Goal: Task Accomplishment & Management: Manage account settings

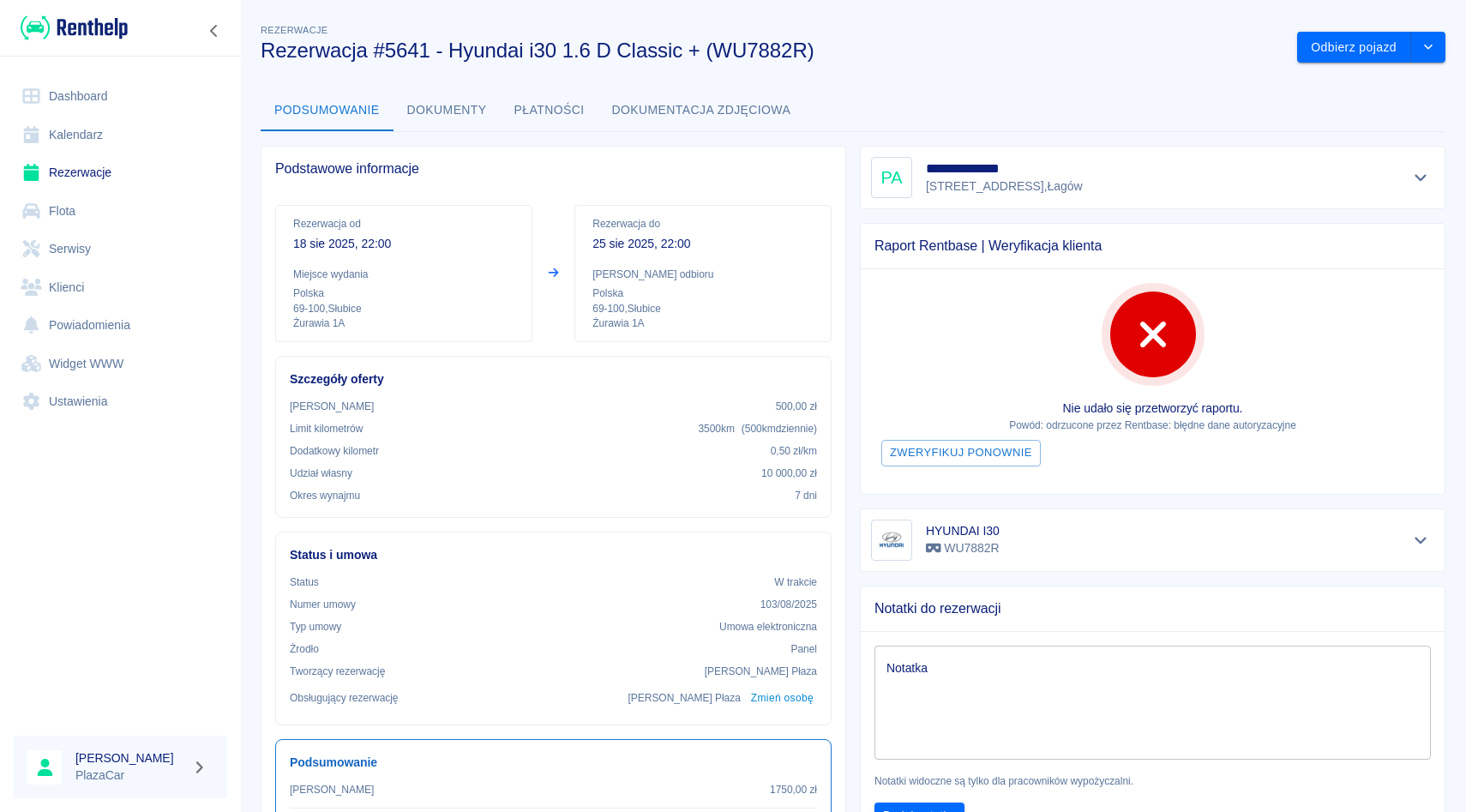
click at [104, 161] on link "Rezerwacje" at bounding box center [121, 173] width 214 height 39
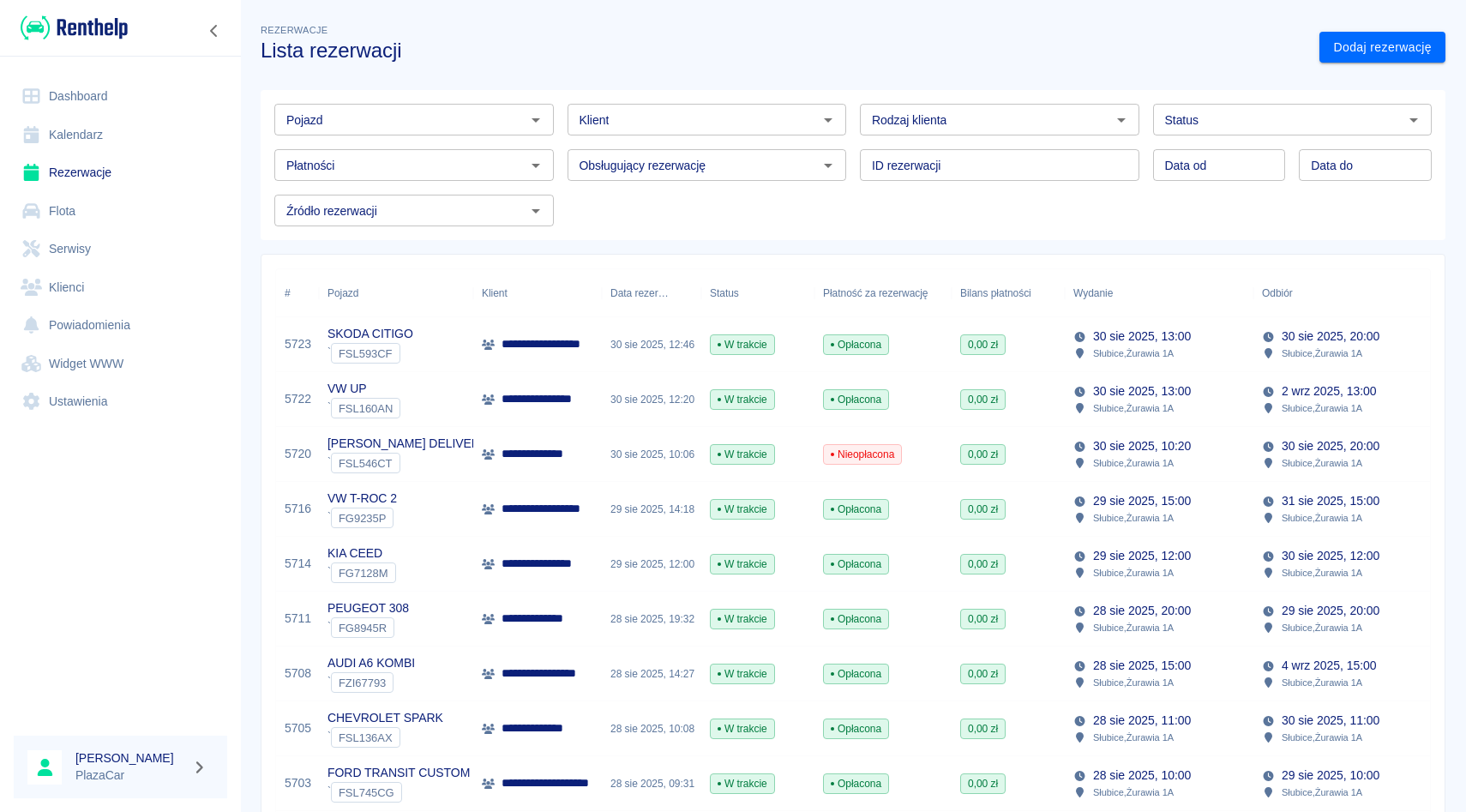
click at [420, 117] on input "Pojazd" at bounding box center [399, 119] width 241 height 21
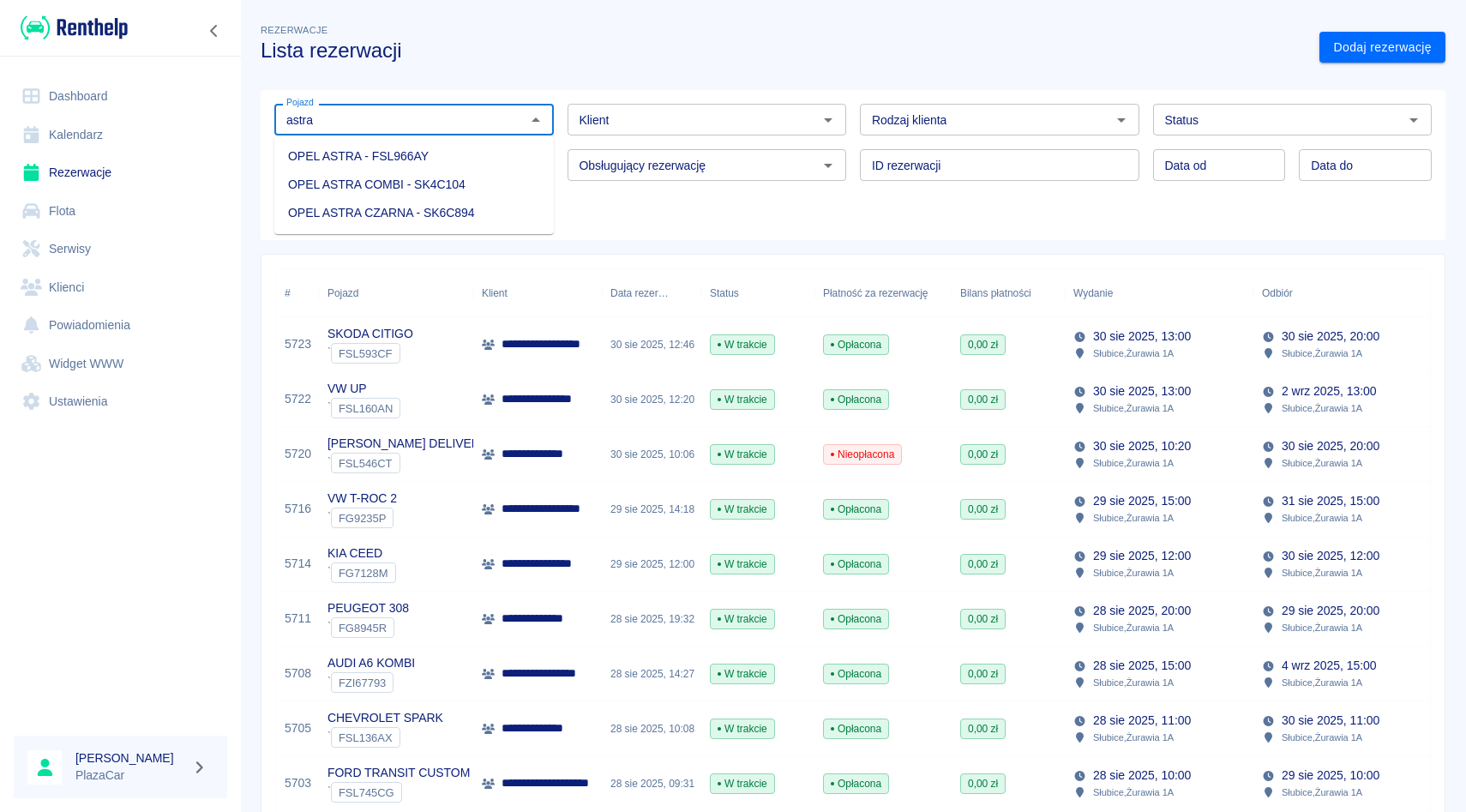
click at [399, 196] on li "OPEL ASTRA COMBI - SK4C104" at bounding box center [413, 185] width 280 height 28
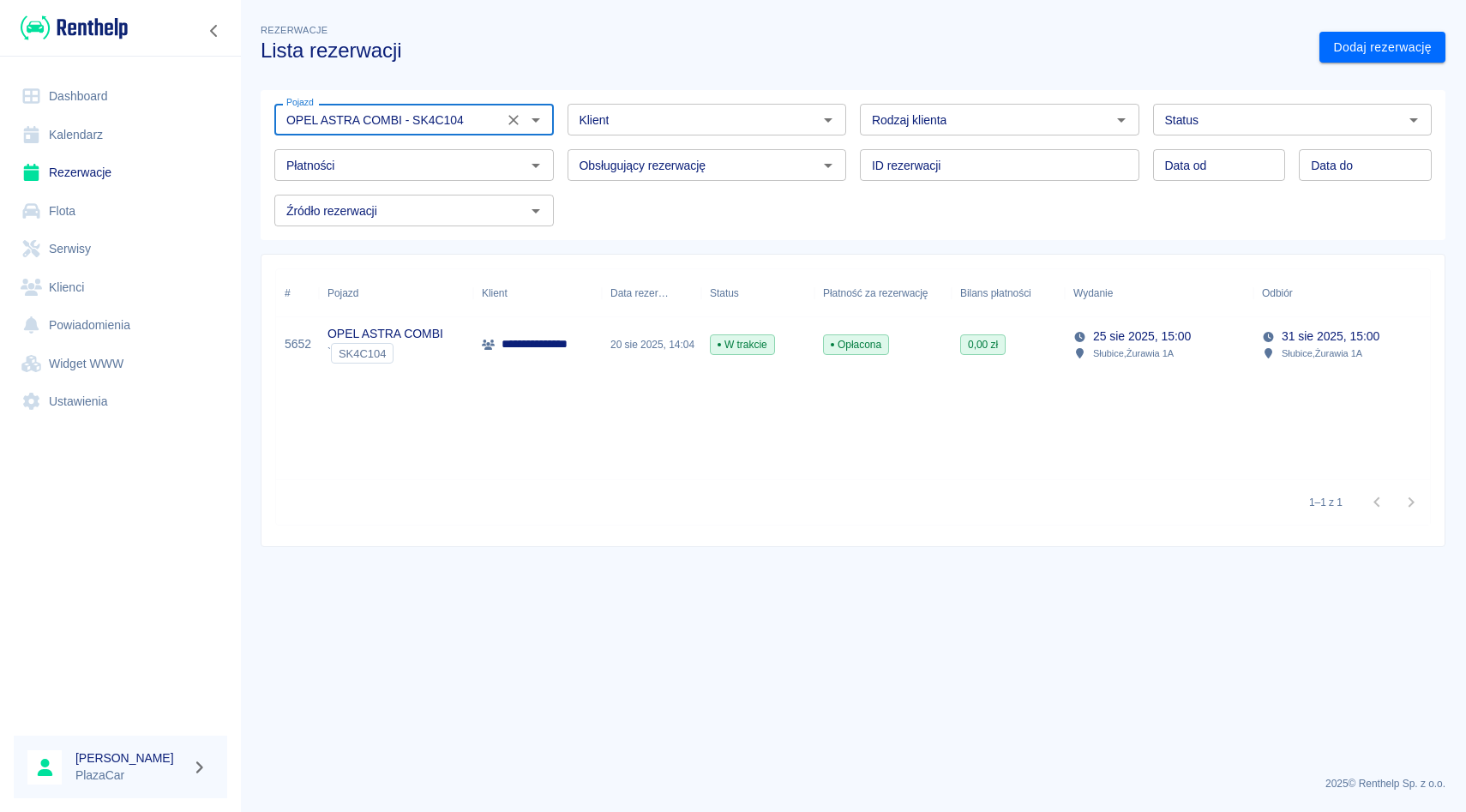
type input "OPEL ASTRA COMBI - SK4C104"
click at [574, 340] on p "**********" at bounding box center [542, 344] width 81 height 18
click at [508, 116] on icon "Wyczyść" at bounding box center [513, 120] width 17 height 17
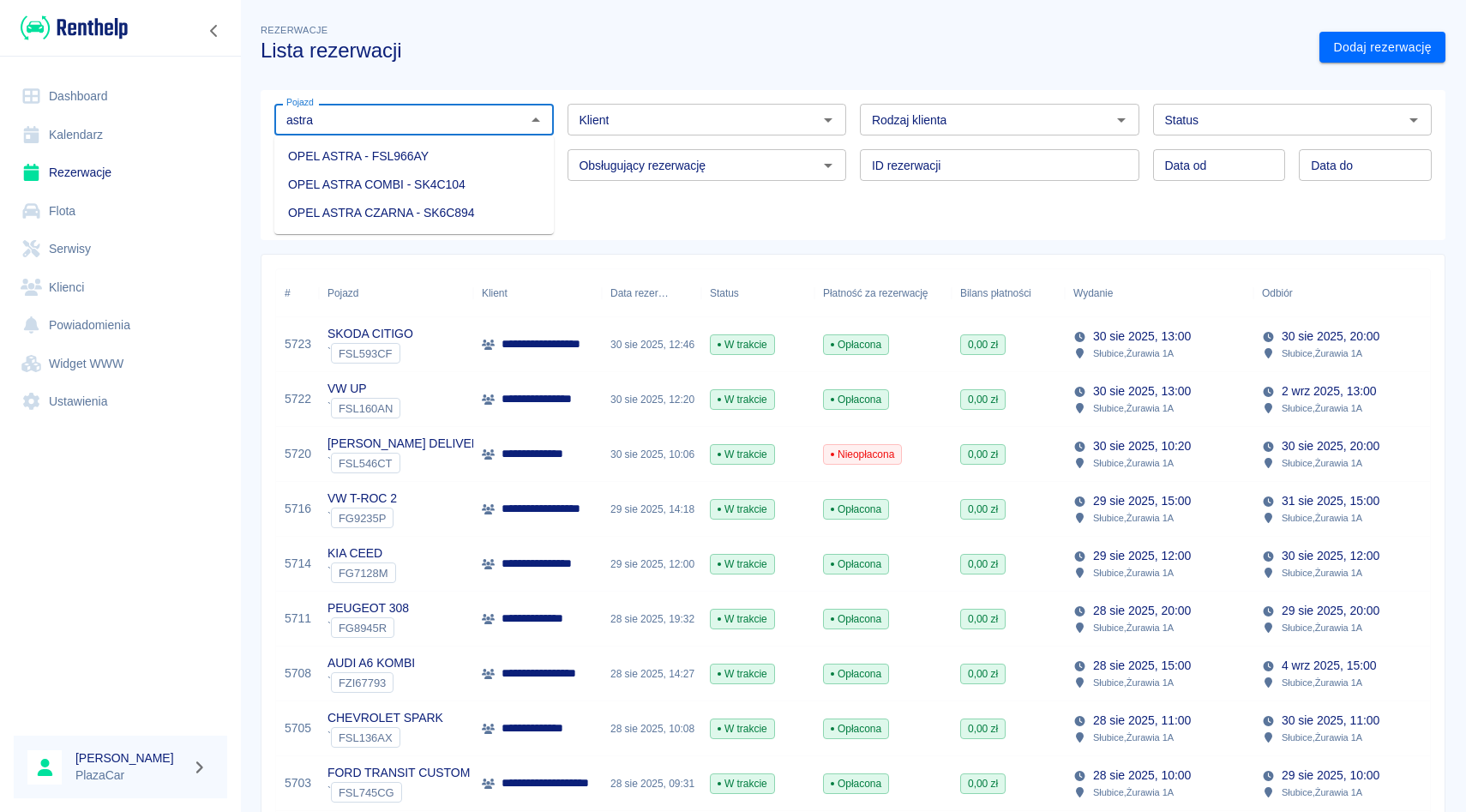
drag, startPoint x: 449, startPoint y: 170, endPoint x: 448, endPoint y: 188, distance: 18.0
click at [448, 188] on ul "OPEL ASTRA - FSL966AY OPEL ASTRA COMBI - SK4C104 OPEL ASTRA CZARNA - SK6C894" at bounding box center [413, 185] width 280 height 98
click at [448, 188] on li "OPEL ASTRA COMBI - SK4C104" at bounding box center [413, 185] width 280 height 28
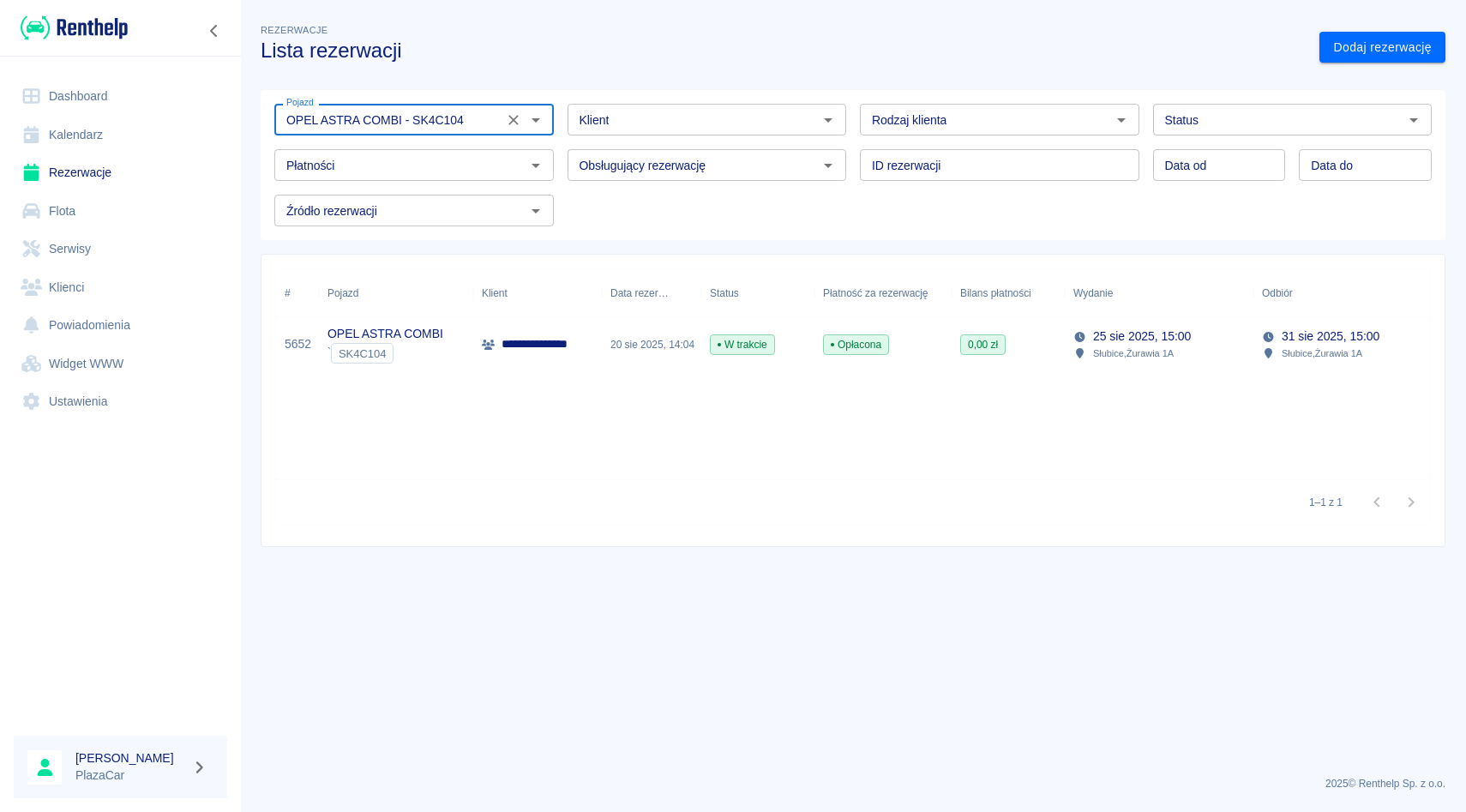
type input "OPEL ASTRA COMBI - SK4C104"
click at [513, 336] on p "**********" at bounding box center [542, 344] width 81 height 18
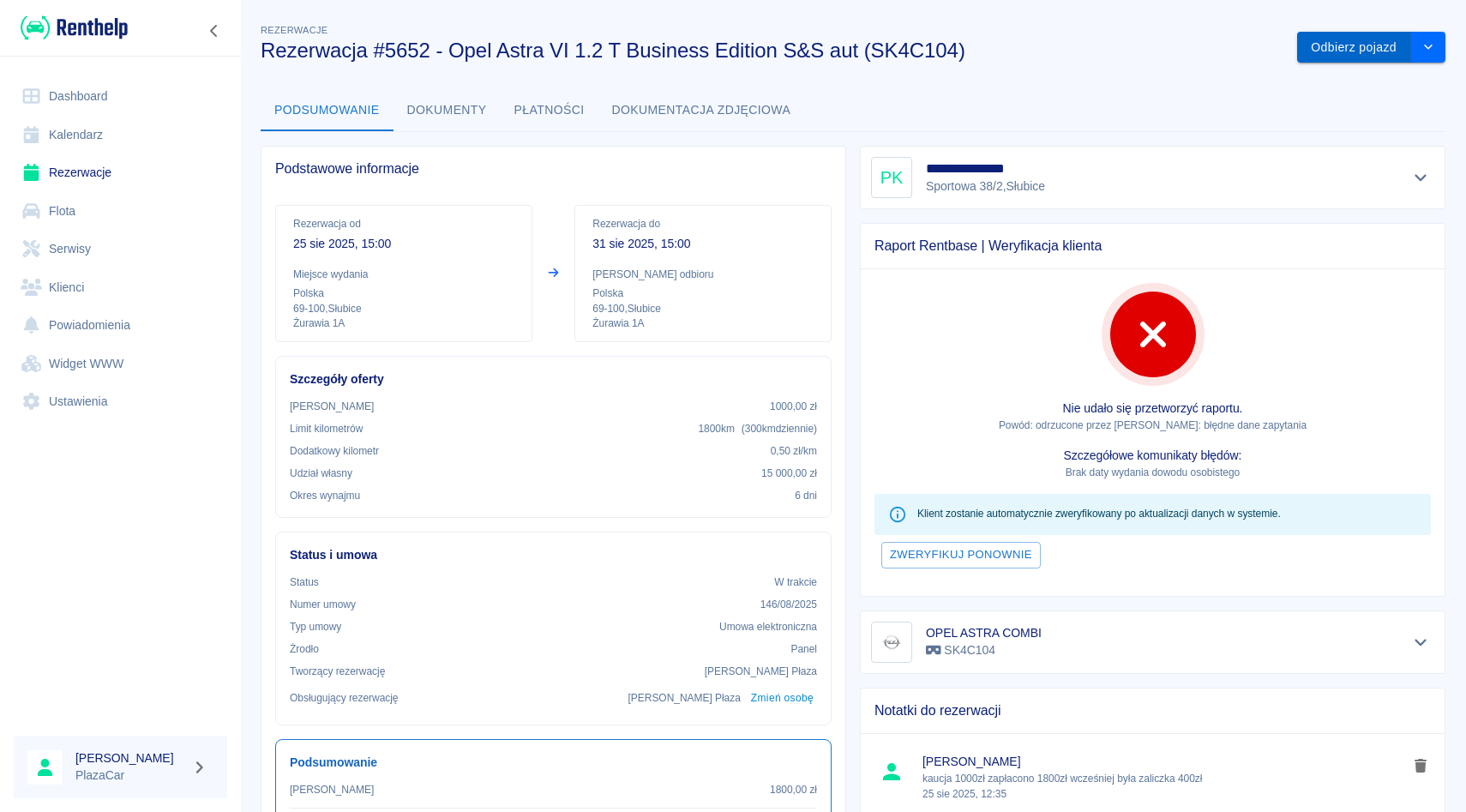
click at [1351, 58] on button "Odbierz pojazd" at bounding box center [1354, 47] width 114 height 32
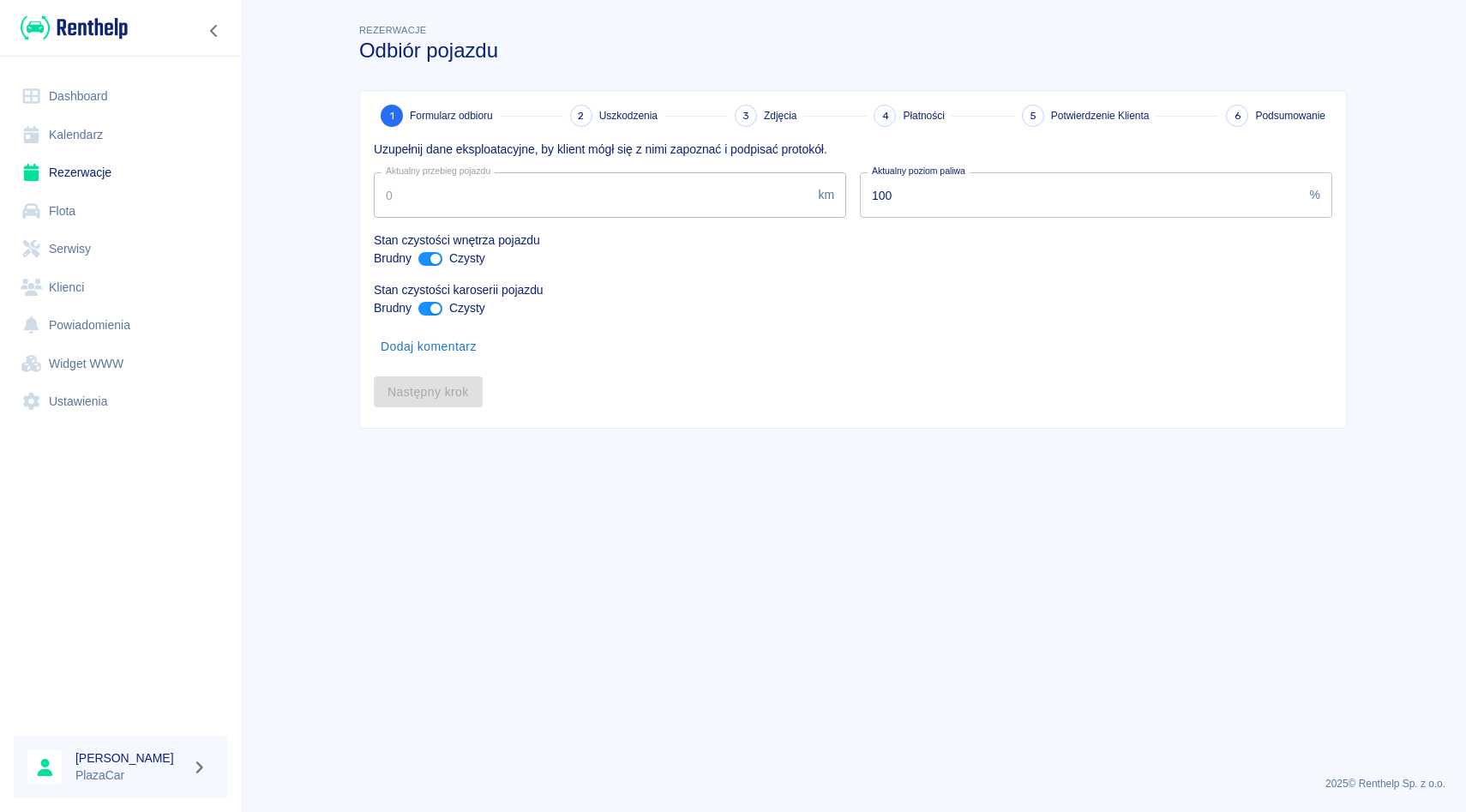
type input "47347"
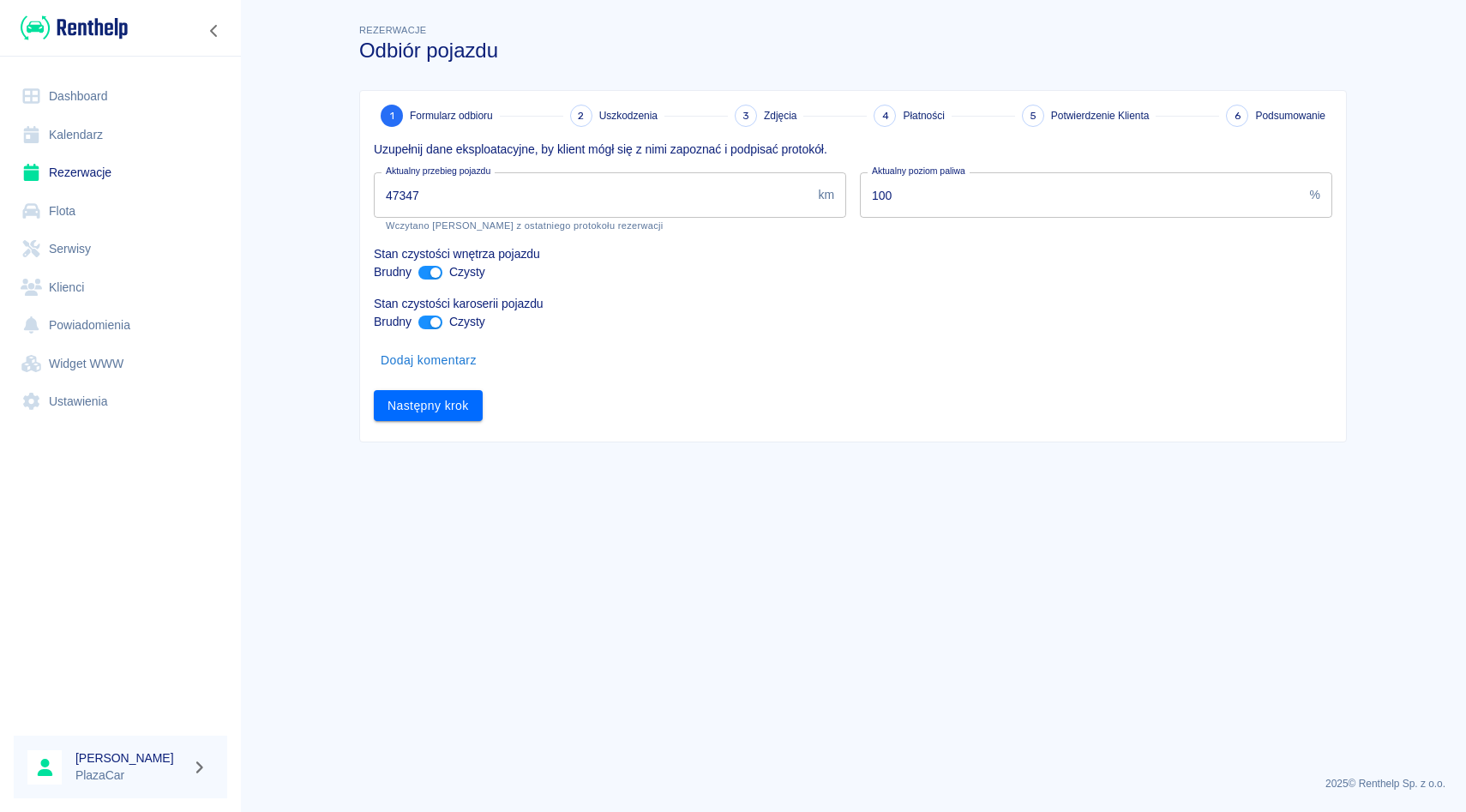
click at [102, 171] on link "Rezerwacje" at bounding box center [121, 173] width 214 height 39
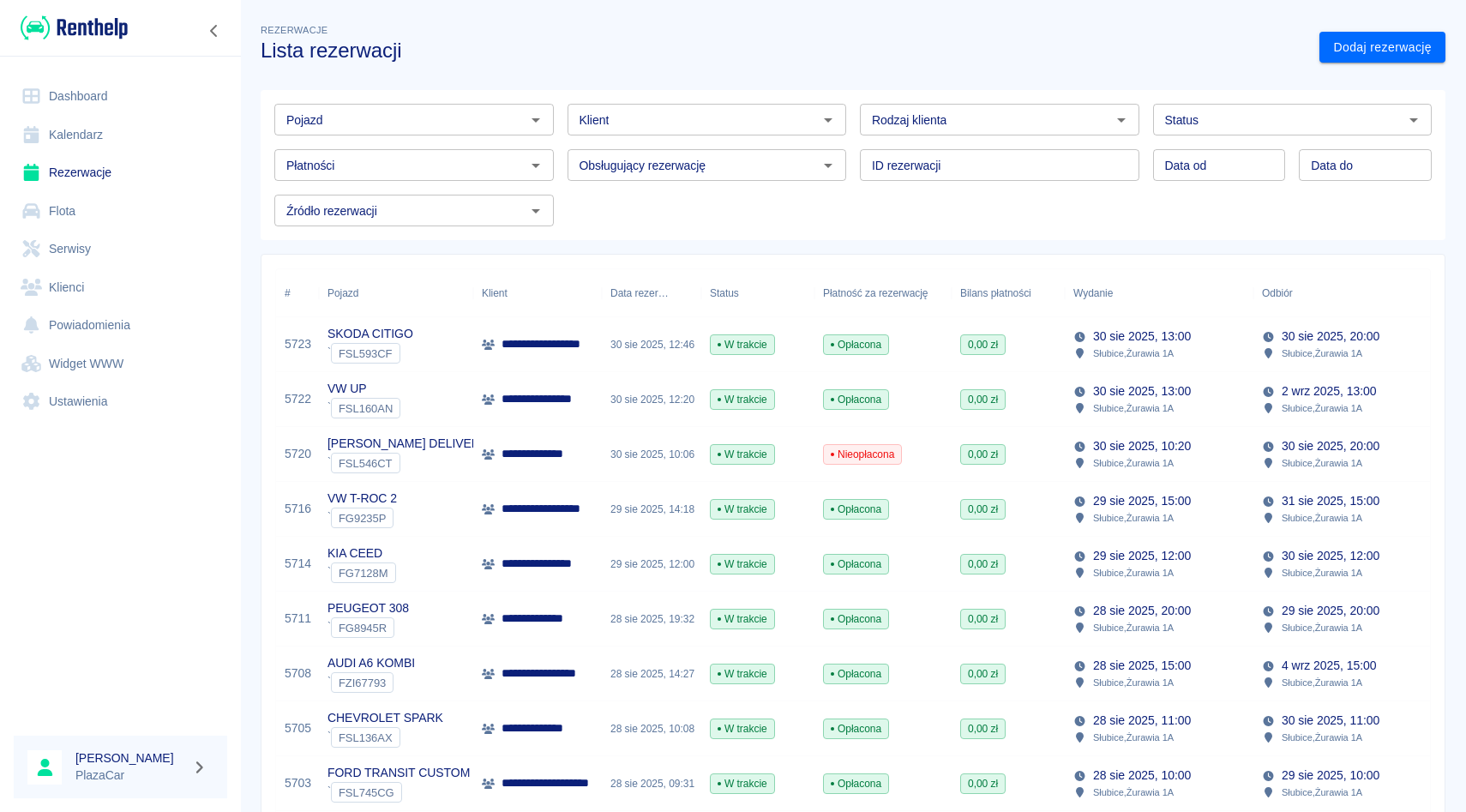
click at [438, 127] on input "Pojazd" at bounding box center [399, 119] width 241 height 21
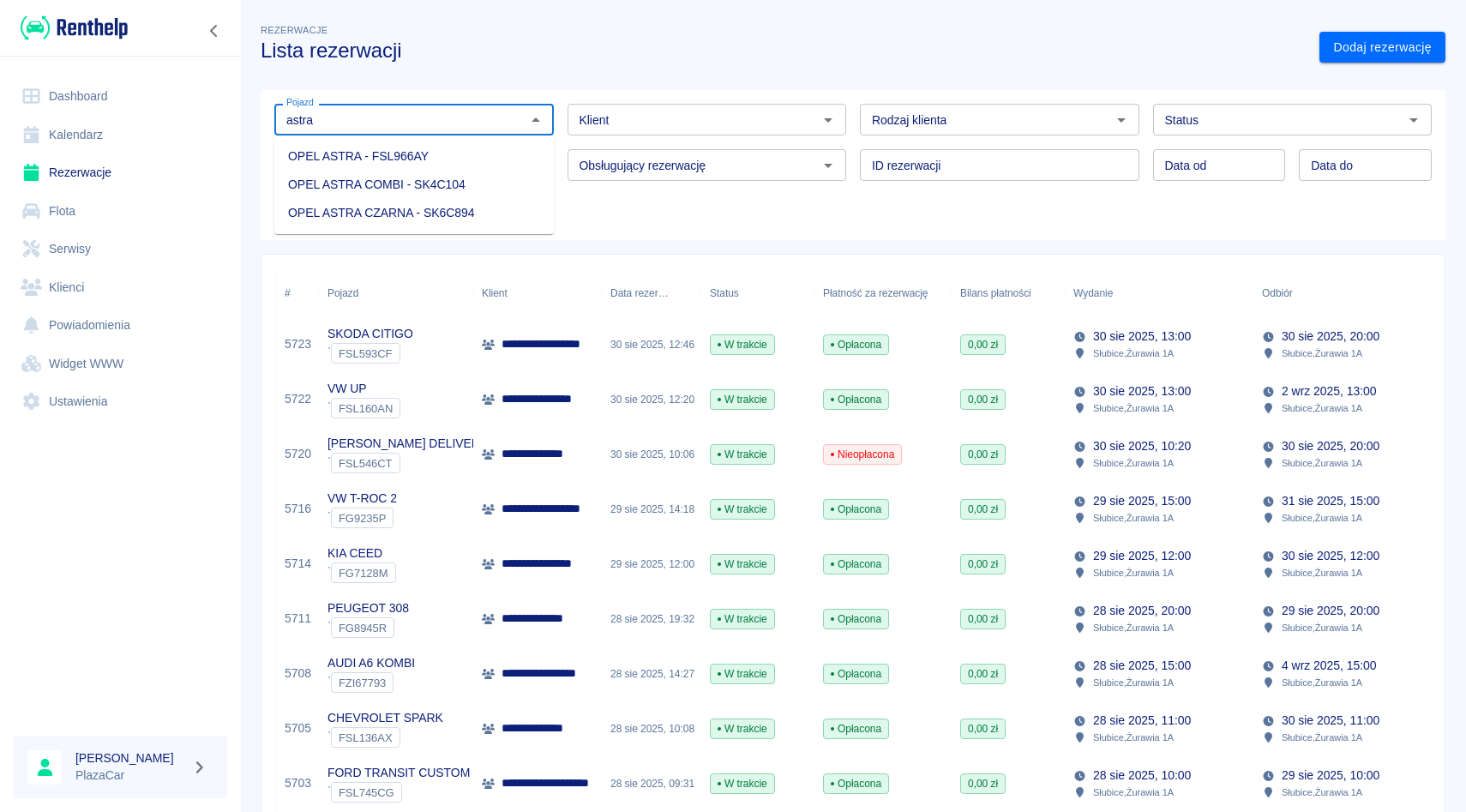
click at [413, 179] on li "OPEL ASTRA COMBI - SK4C104" at bounding box center [413, 185] width 280 height 28
type input "OPEL ASTRA COMBI - SK4C104"
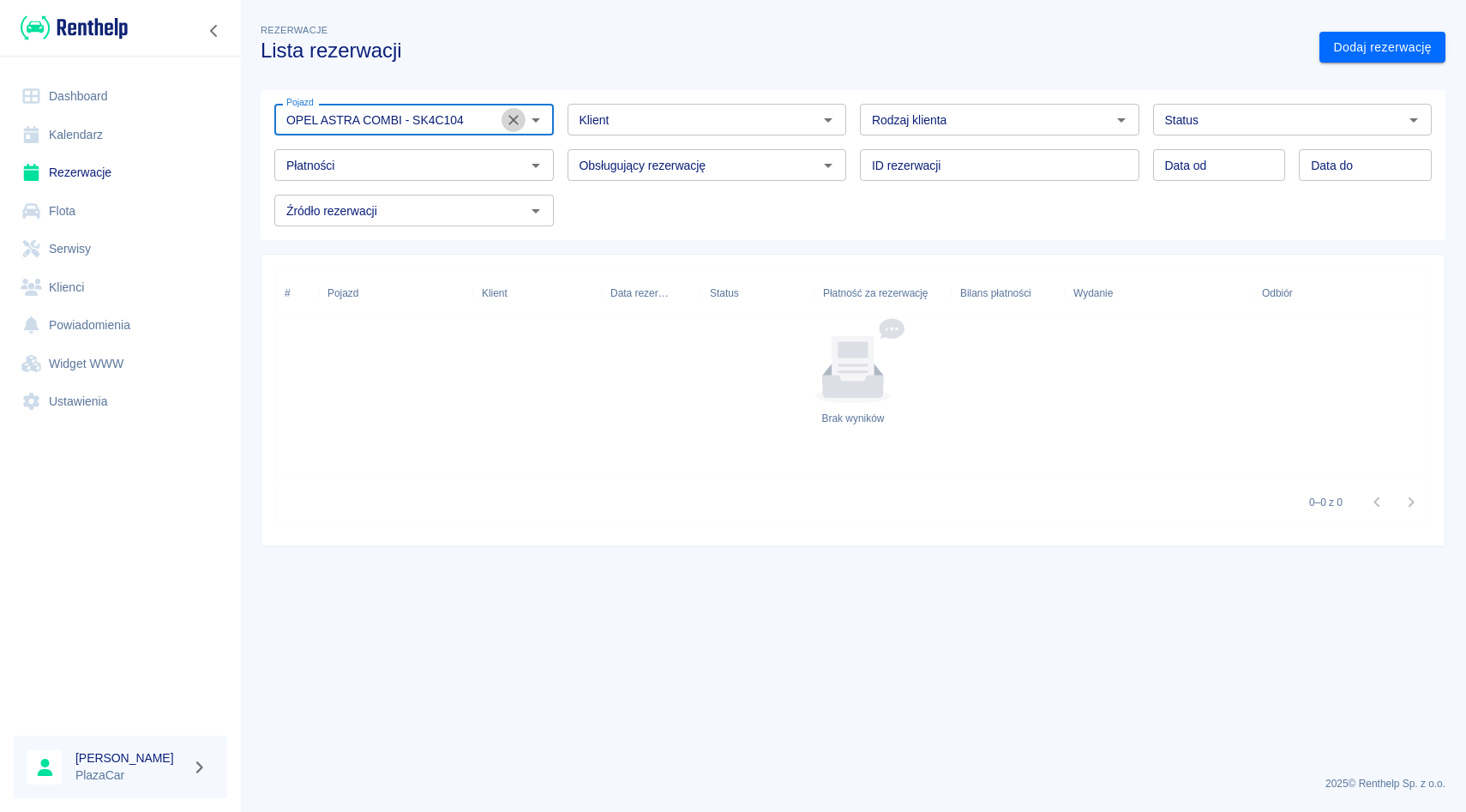
click at [517, 124] on icon "Wyczyść" at bounding box center [513, 120] width 17 height 17
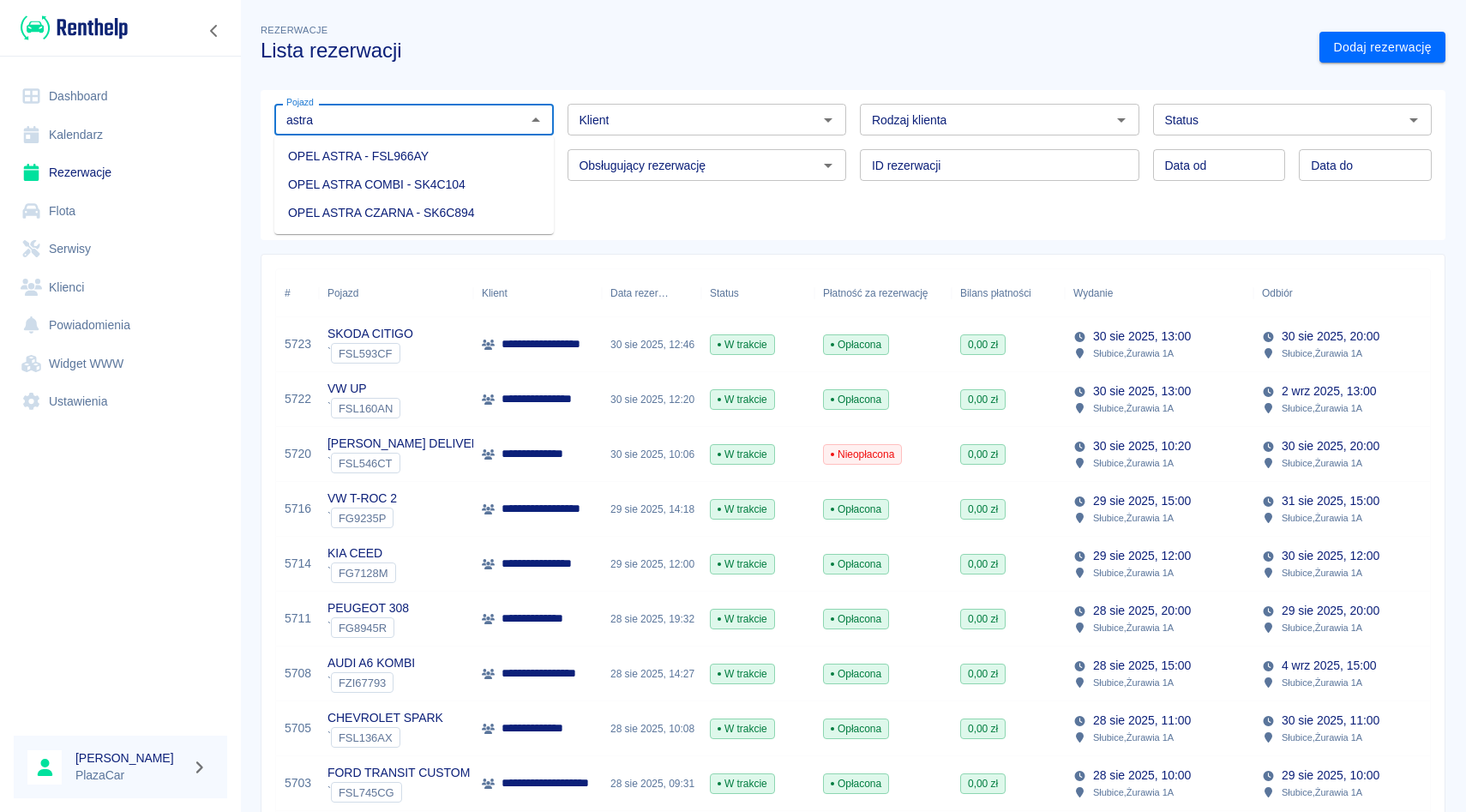
click at [464, 190] on li "OPEL ASTRA COMBI - SK4C104" at bounding box center [413, 185] width 280 height 28
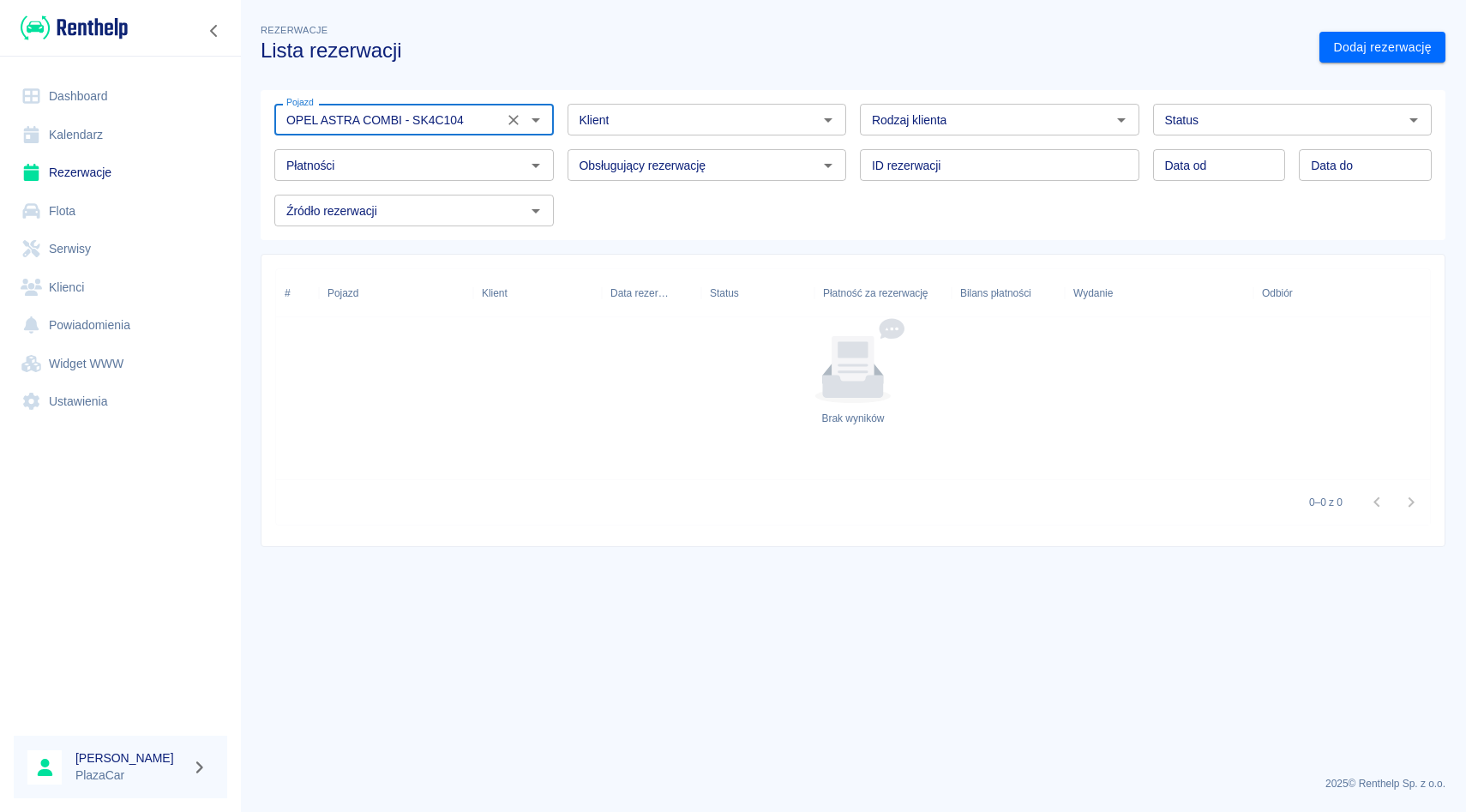
click at [1280, 105] on div "Status" at bounding box center [1292, 120] width 280 height 32
type input "OPEL ASTRA COMBI - SK4C104"
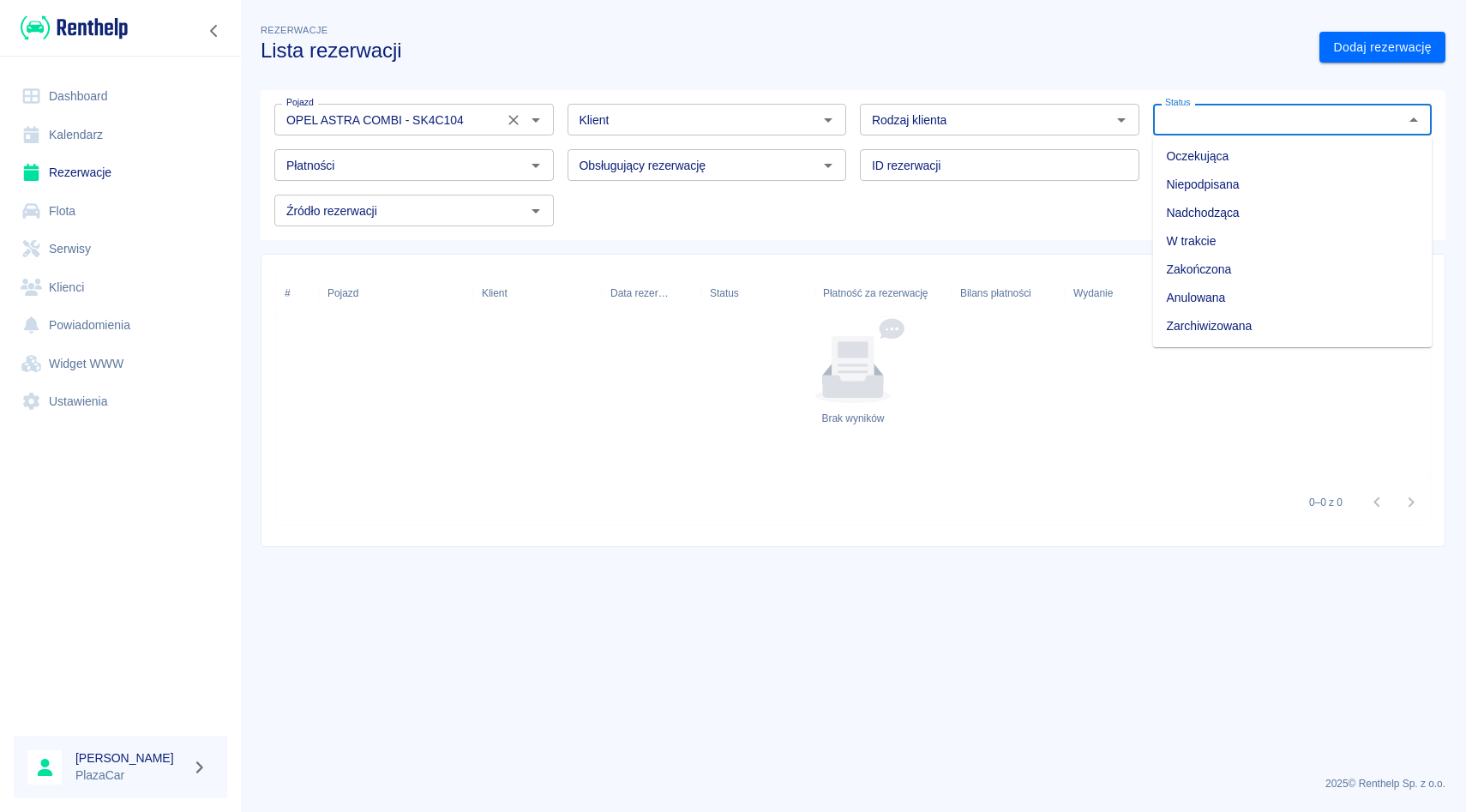
click at [1207, 327] on li "Zarchiwizowana" at bounding box center [1292, 326] width 280 height 28
type input "Zarchiwizowana"
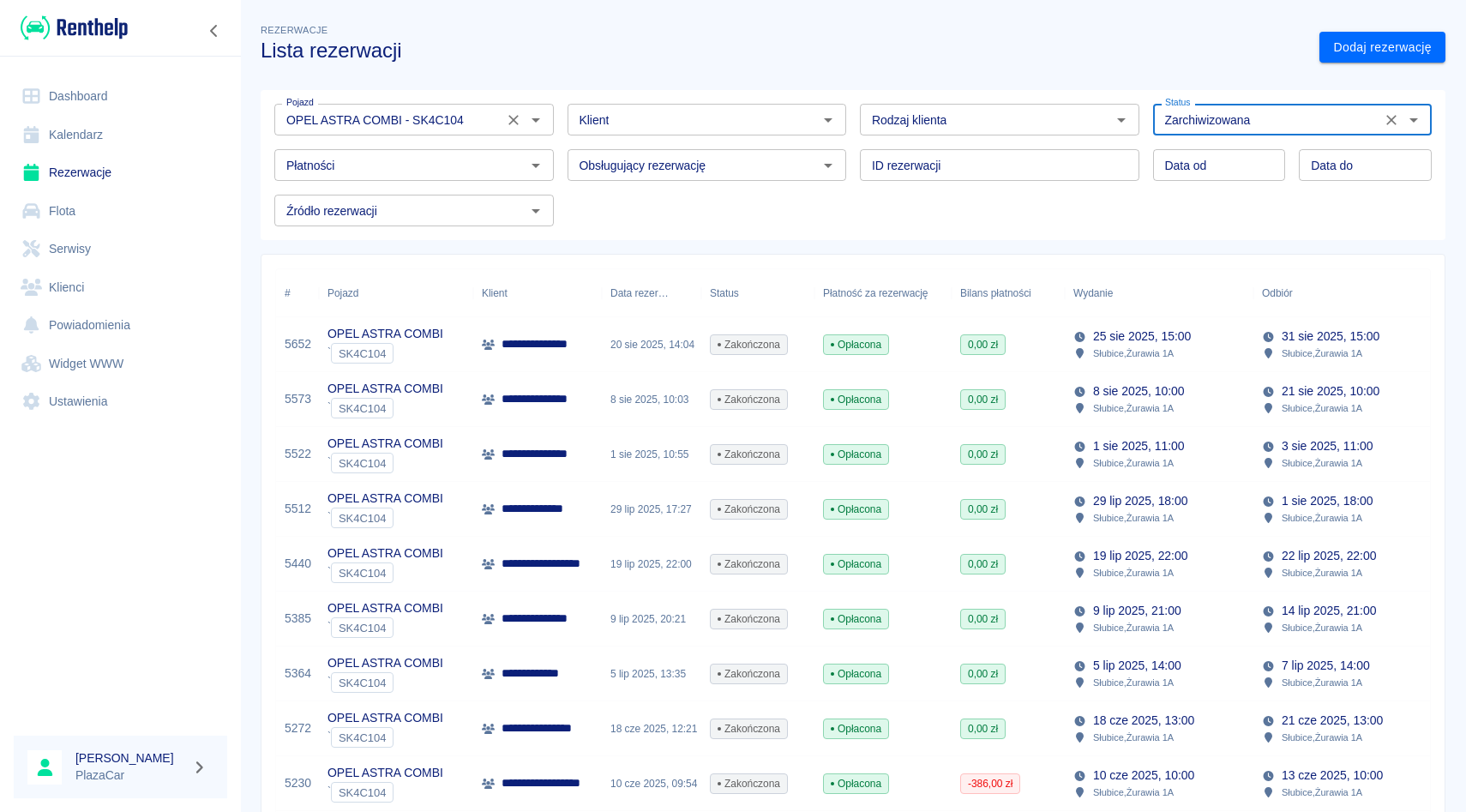
click at [858, 360] on div "Opłacona" at bounding box center [884, 344] width 137 height 55
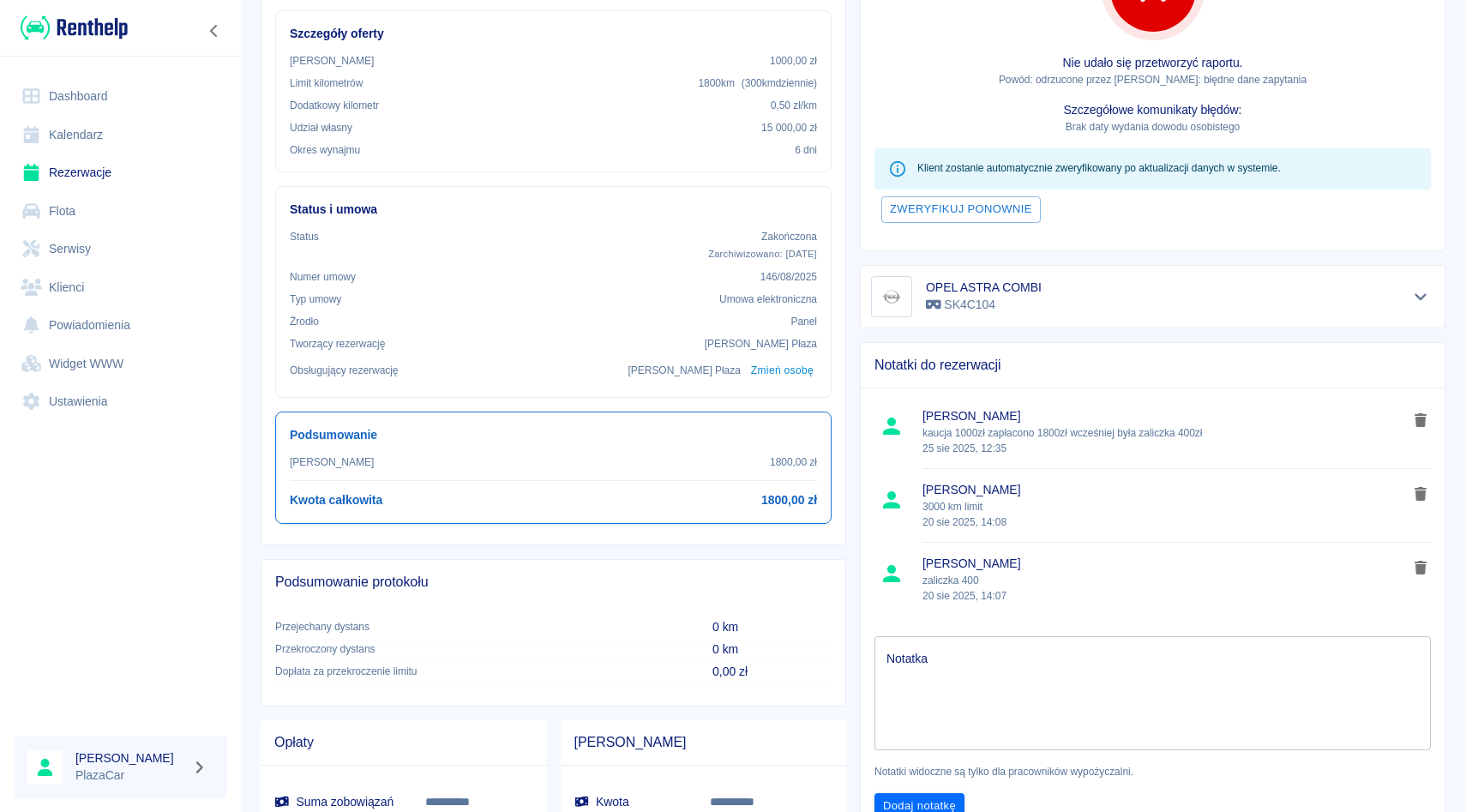
scroll to position [382, 0]
